Goal: Find specific page/section: Find specific page/section

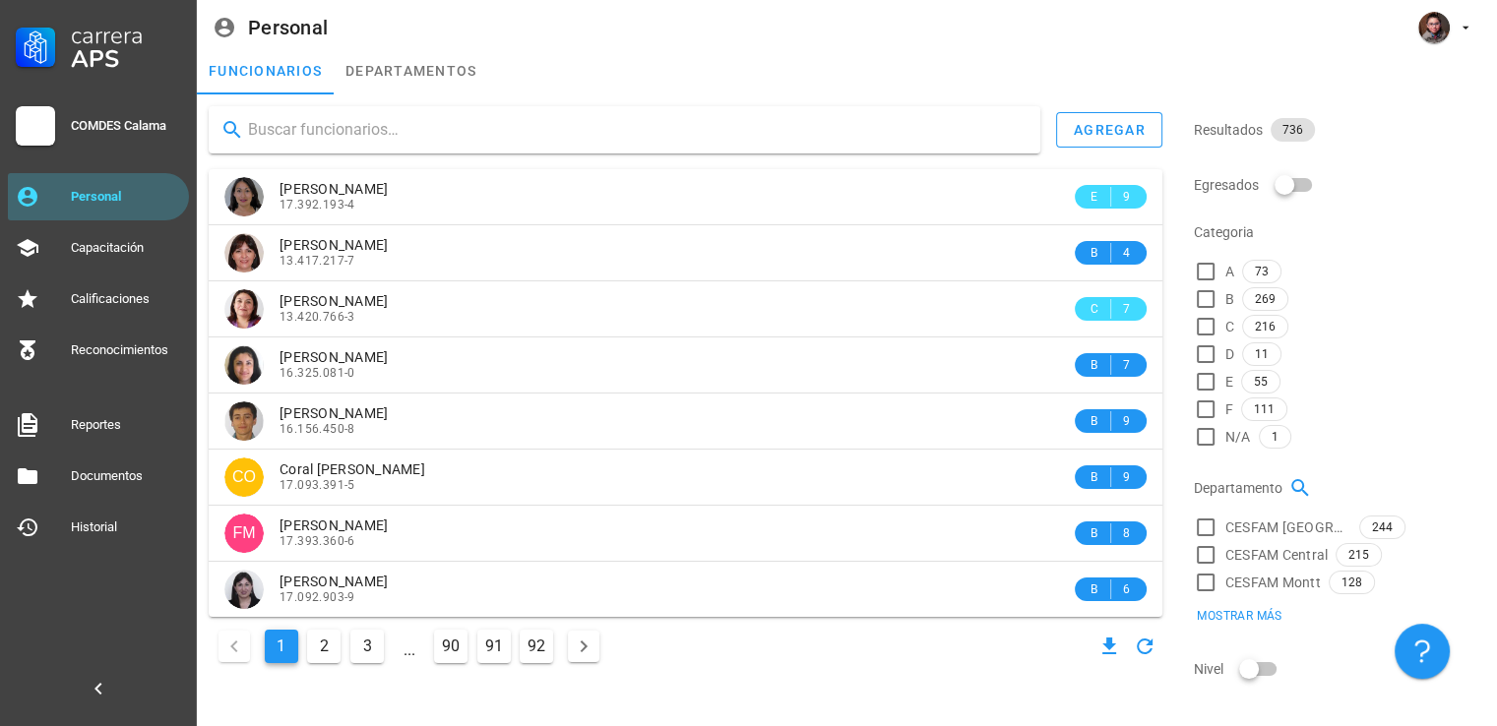
click at [270, 123] on input "text" at bounding box center [636, 129] width 777 height 31
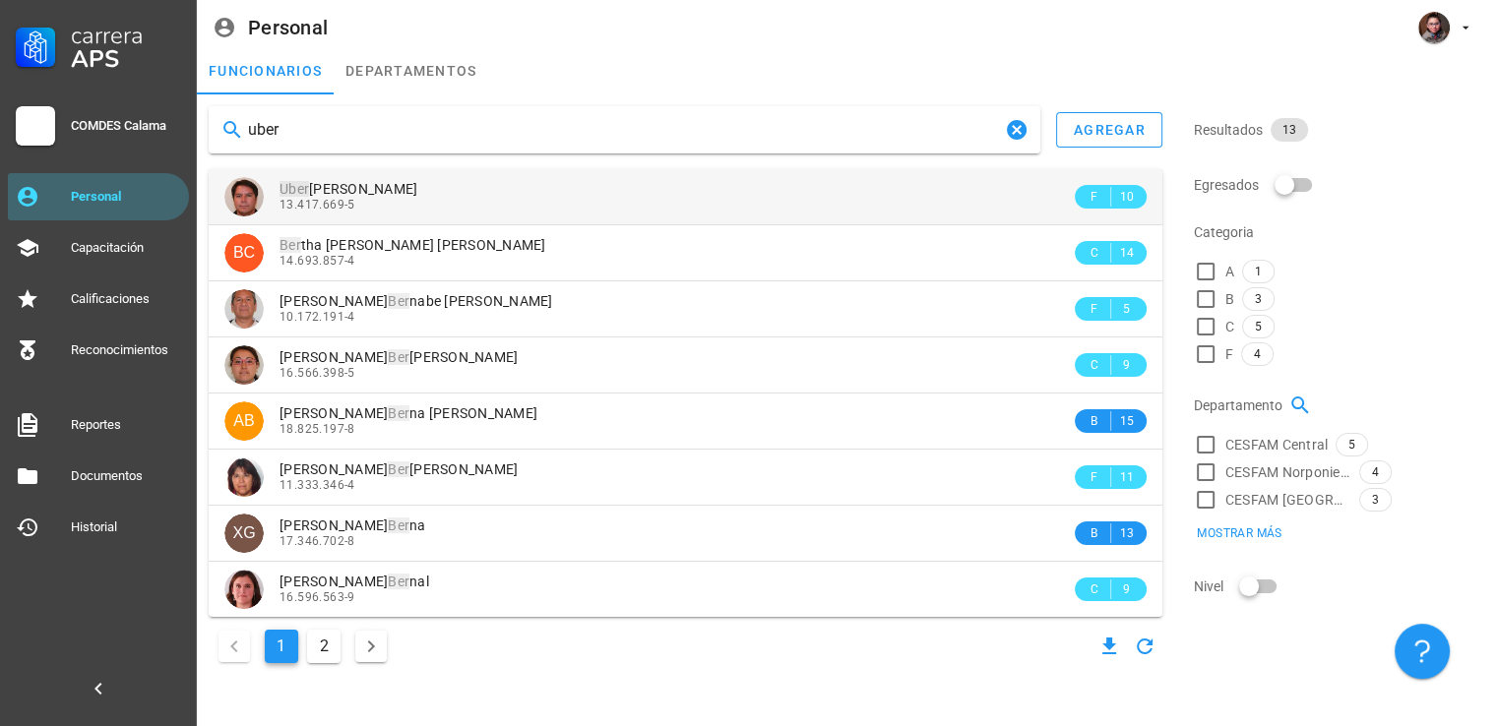
type input "uber"
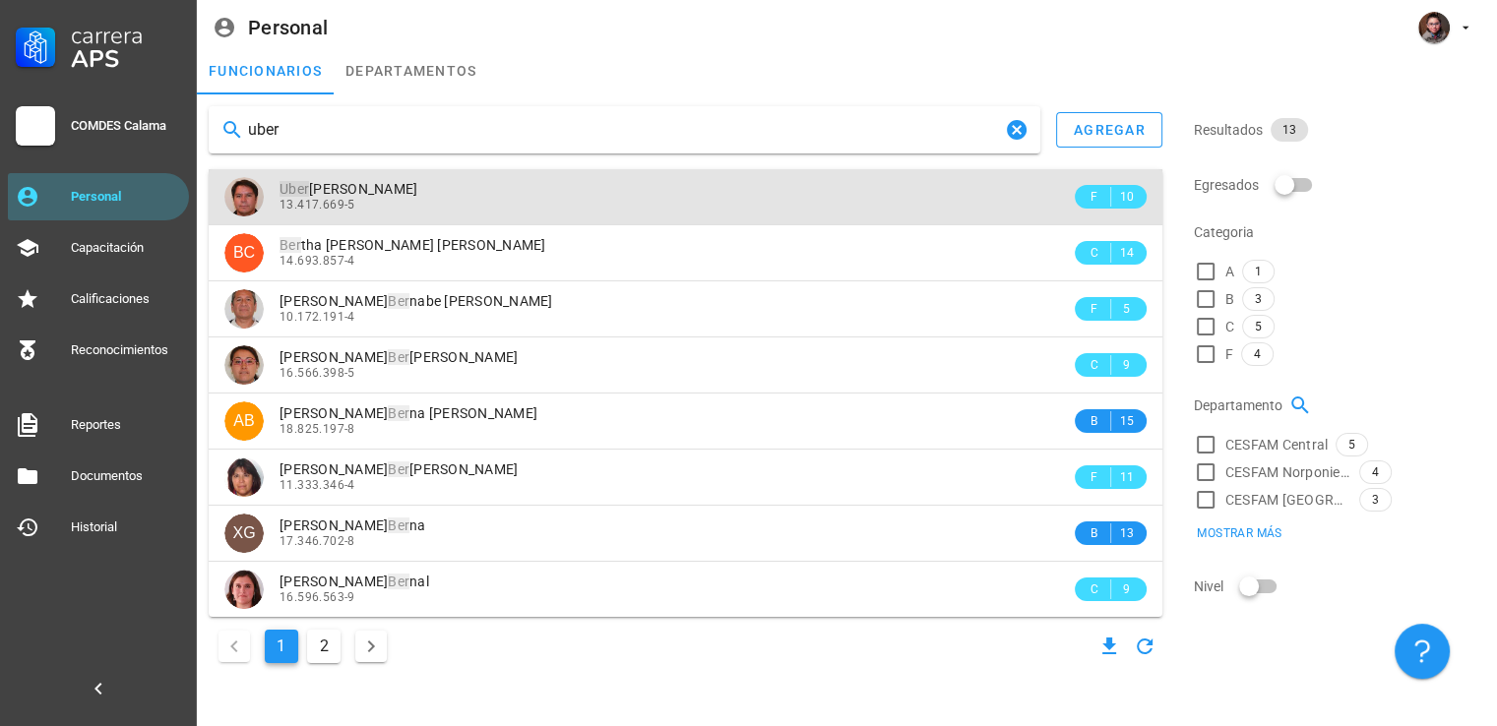
click at [520, 186] on div "Uber Alejandro Carvajal Muñoz" at bounding box center [675, 189] width 791 height 17
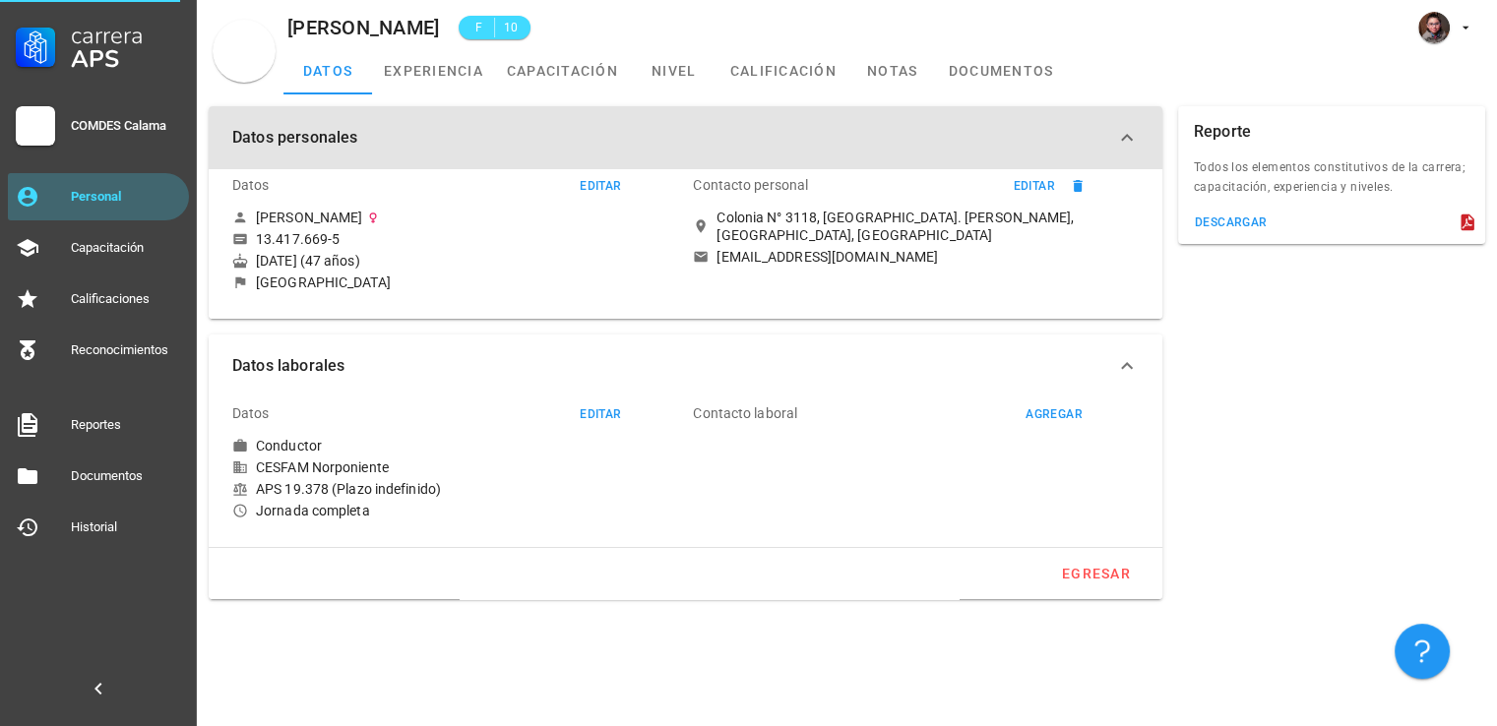
click at [455, 113] on button "Datos personales" at bounding box center [686, 137] width 954 height 63
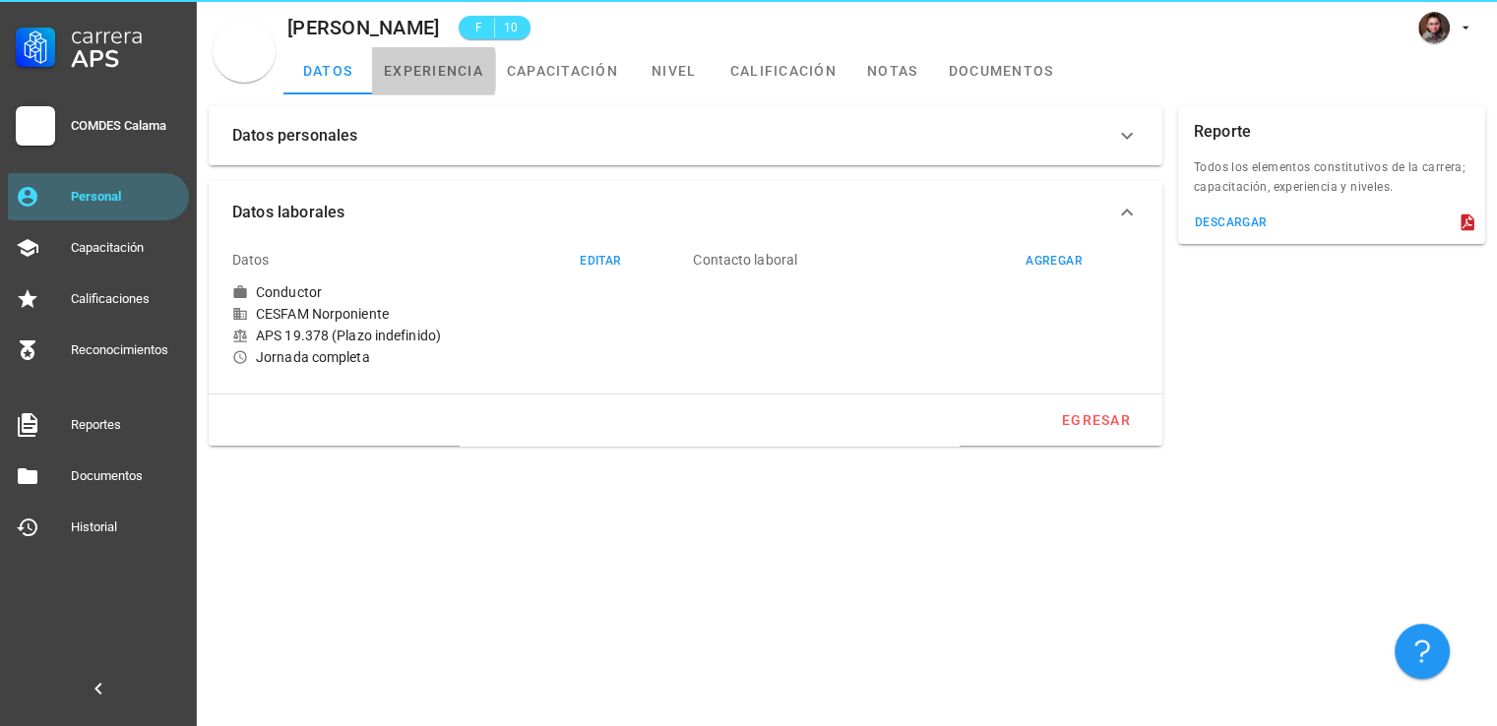
click at [451, 84] on link "experiencia" at bounding box center [433, 70] width 123 height 47
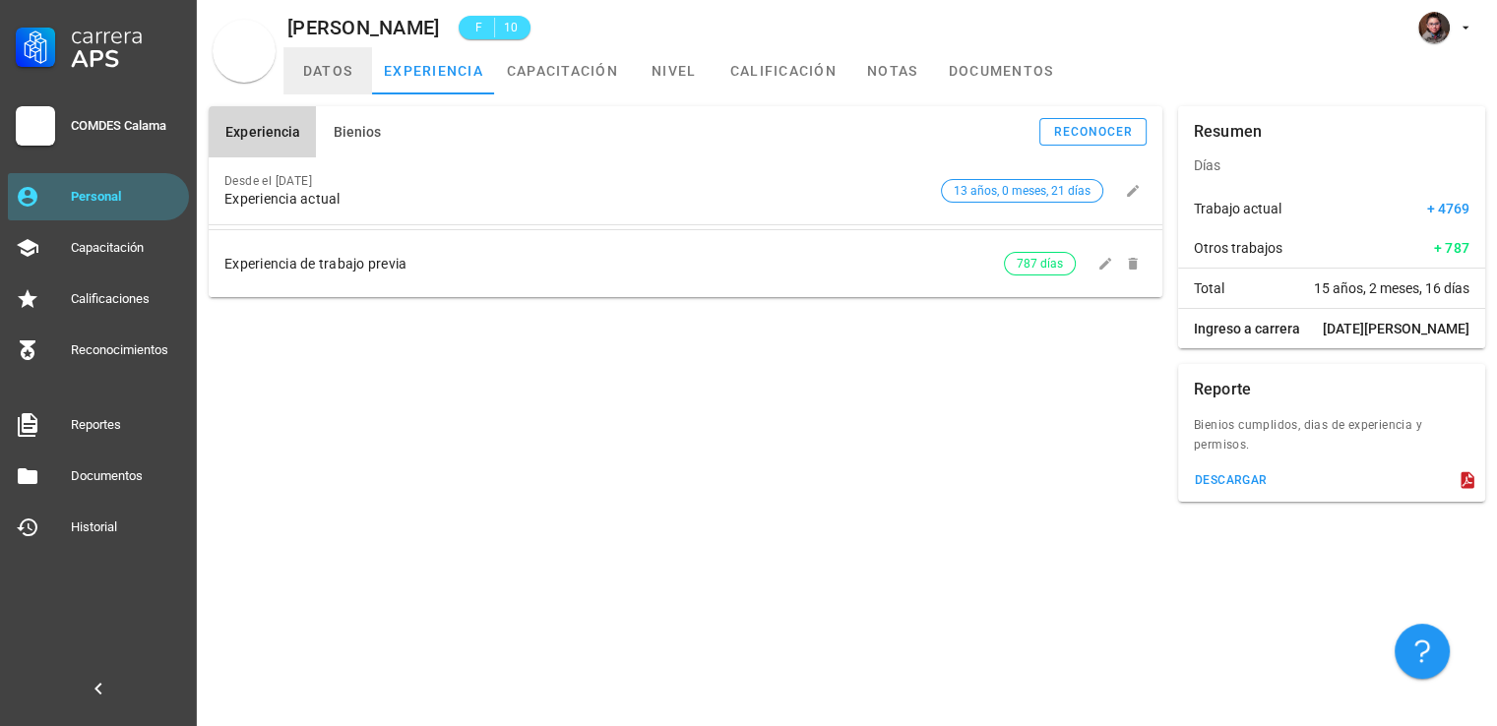
click at [350, 73] on link "datos" at bounding box center [327, 70] width 89 height 47
